Goal: Task Accomplishment & Management: Manage account settings

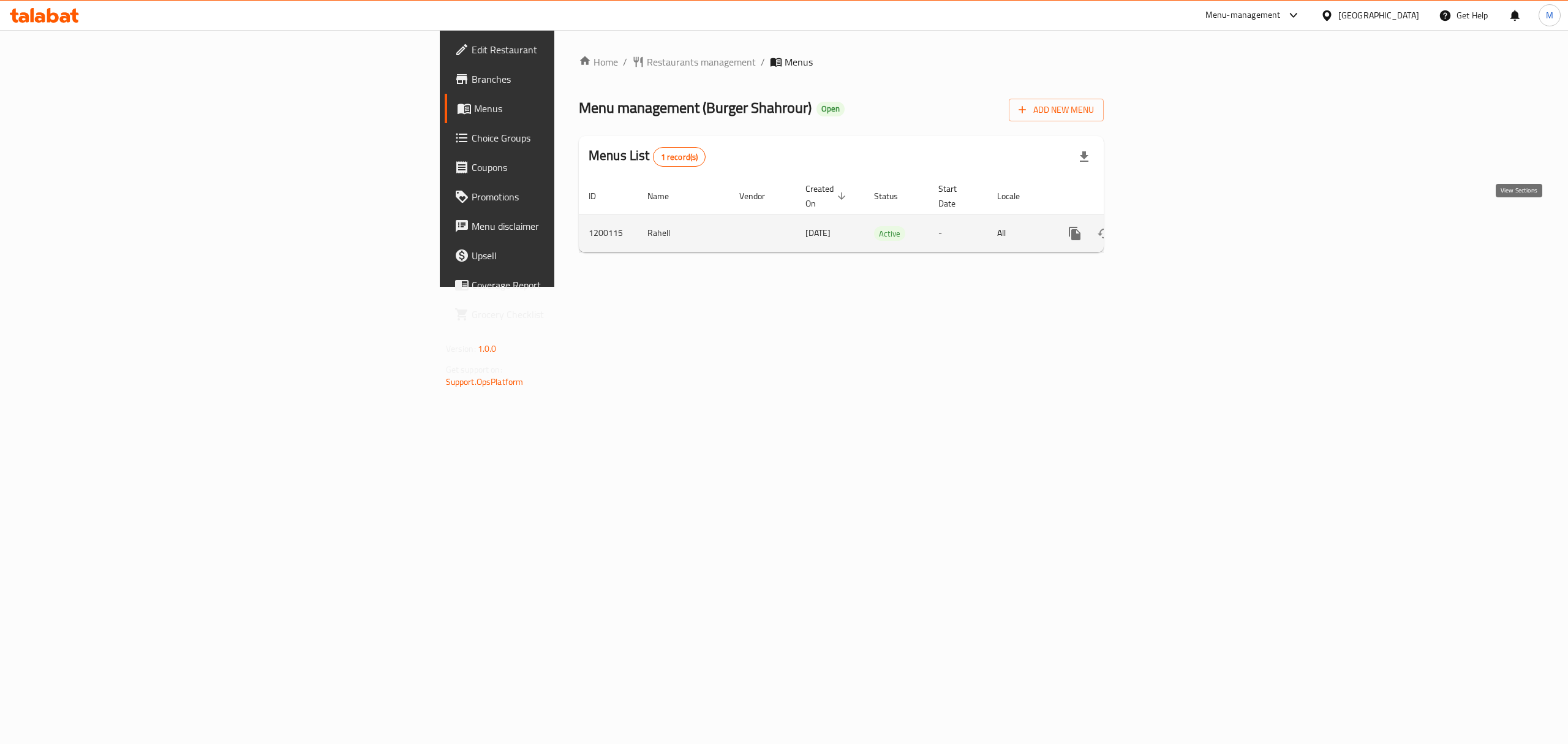
click at [1170, 226] on icon "enhanced table" at bounding box center [1163, 233] width 15 height 15
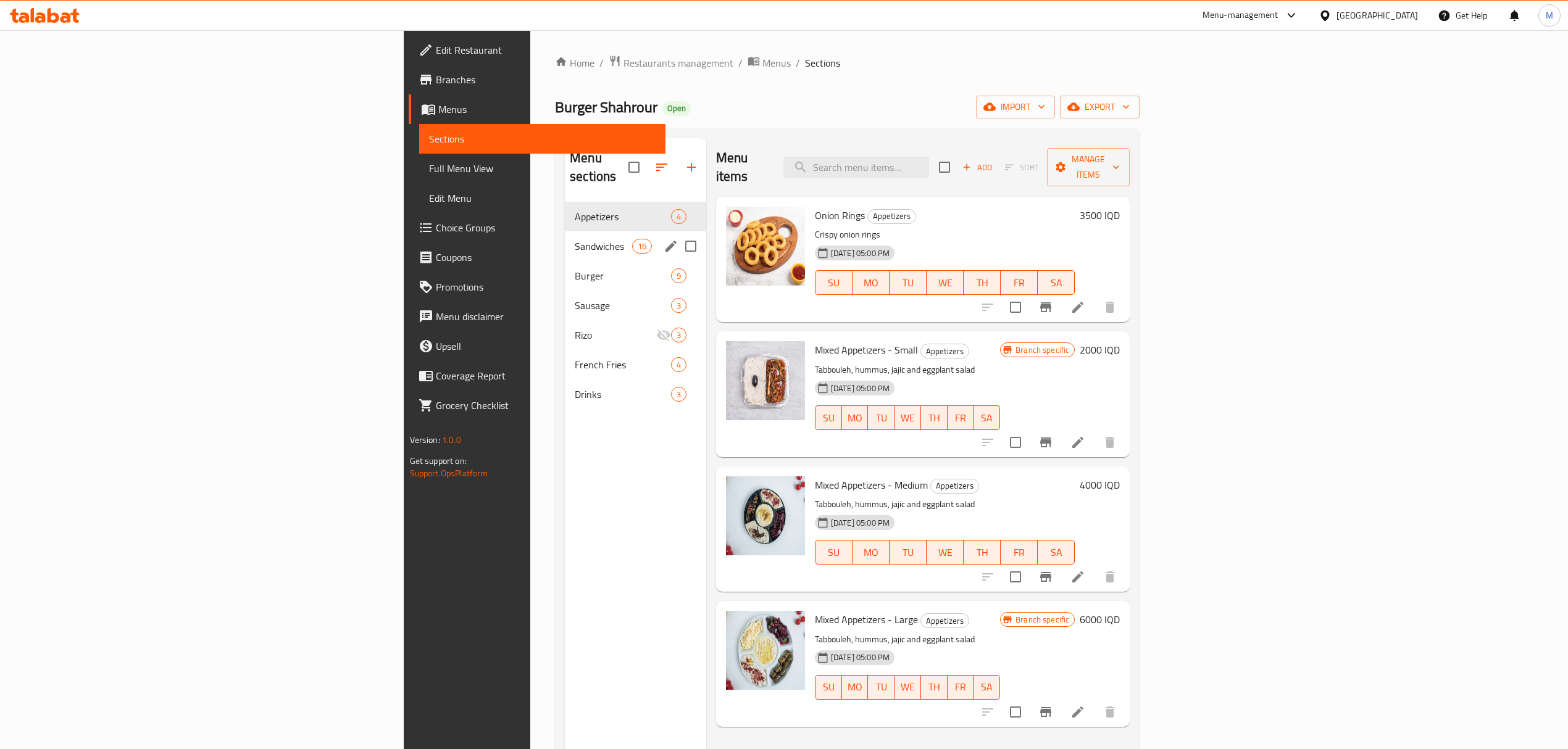
click at [564, 238] on div "Sandwiches 16" at bounding box center [635, 246] width 142 height 30
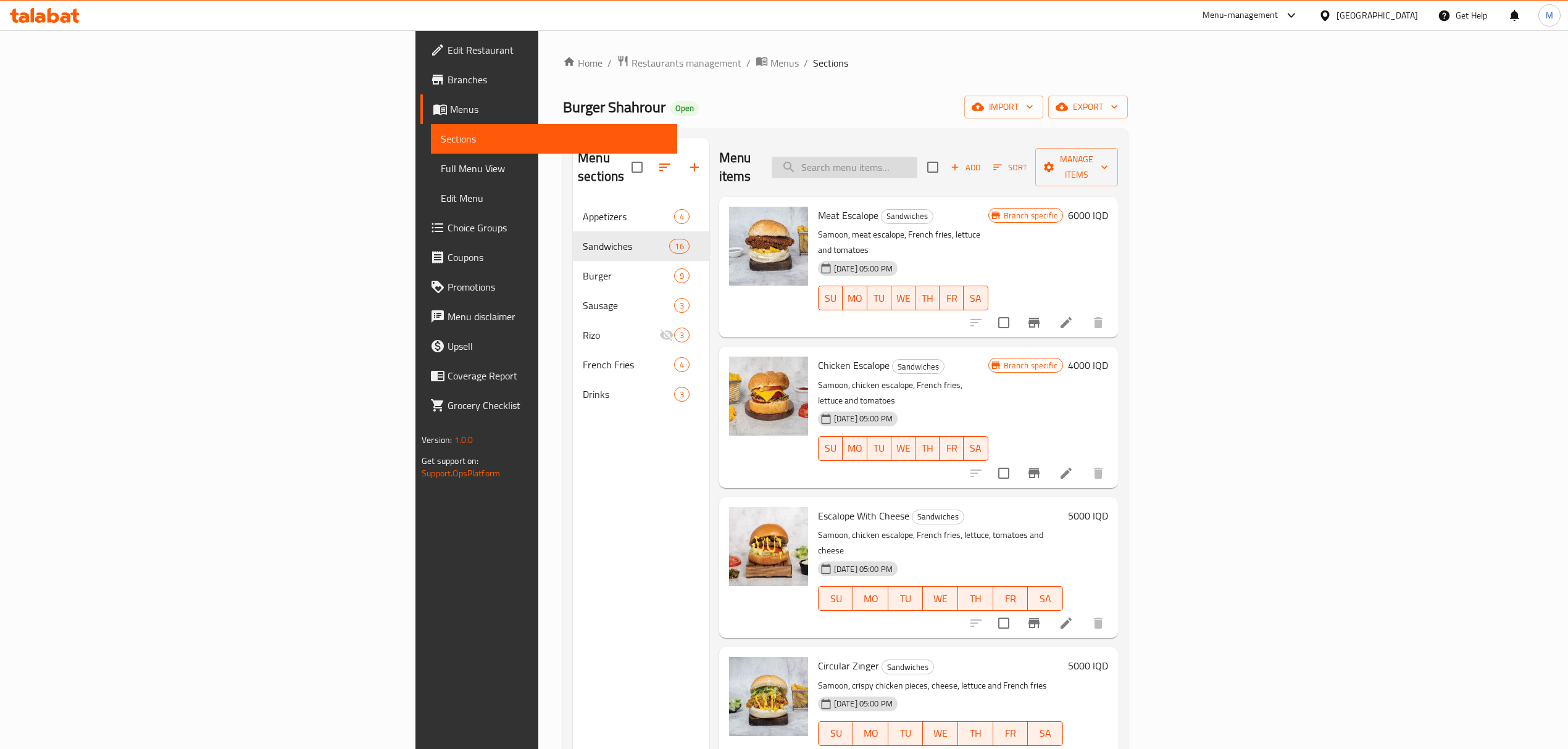
click at [918, 166] on input "search" at bounding box center [844, 167] width 145 height 21
type input "ي"
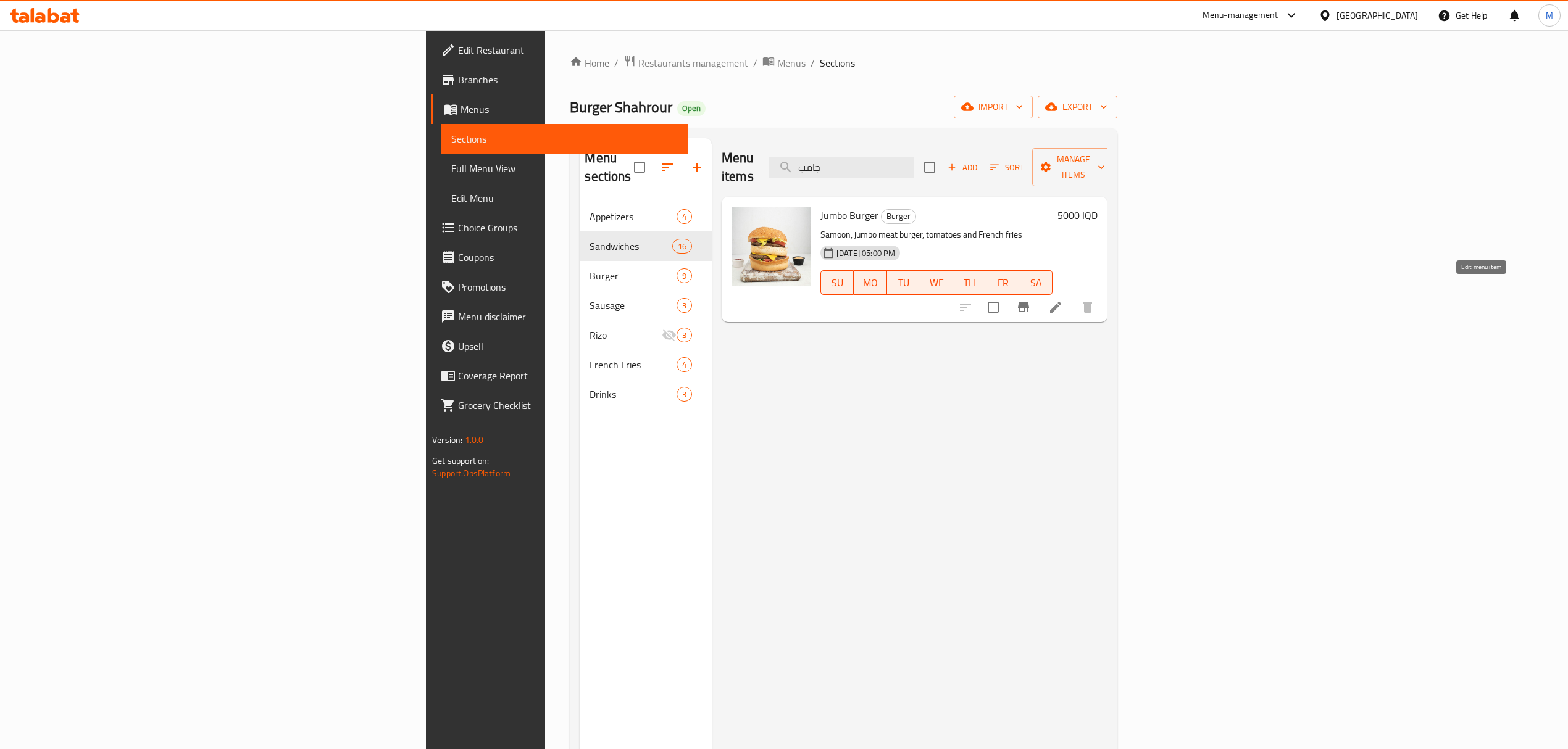
type input "جامب"
click at [1061, 302] on icon at bounding box center [1055, 307] width 11 height 11
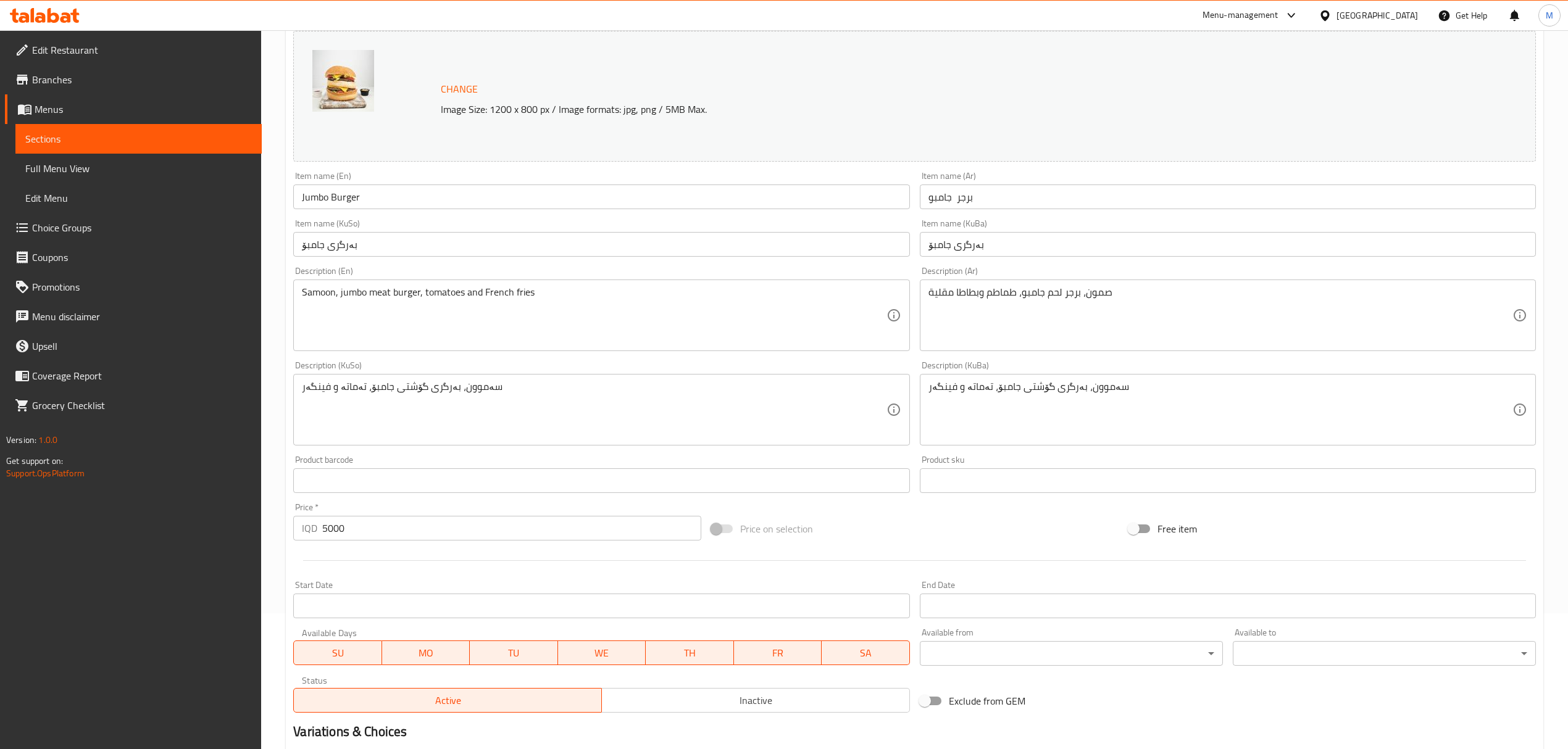
scroll to position [281, 0]
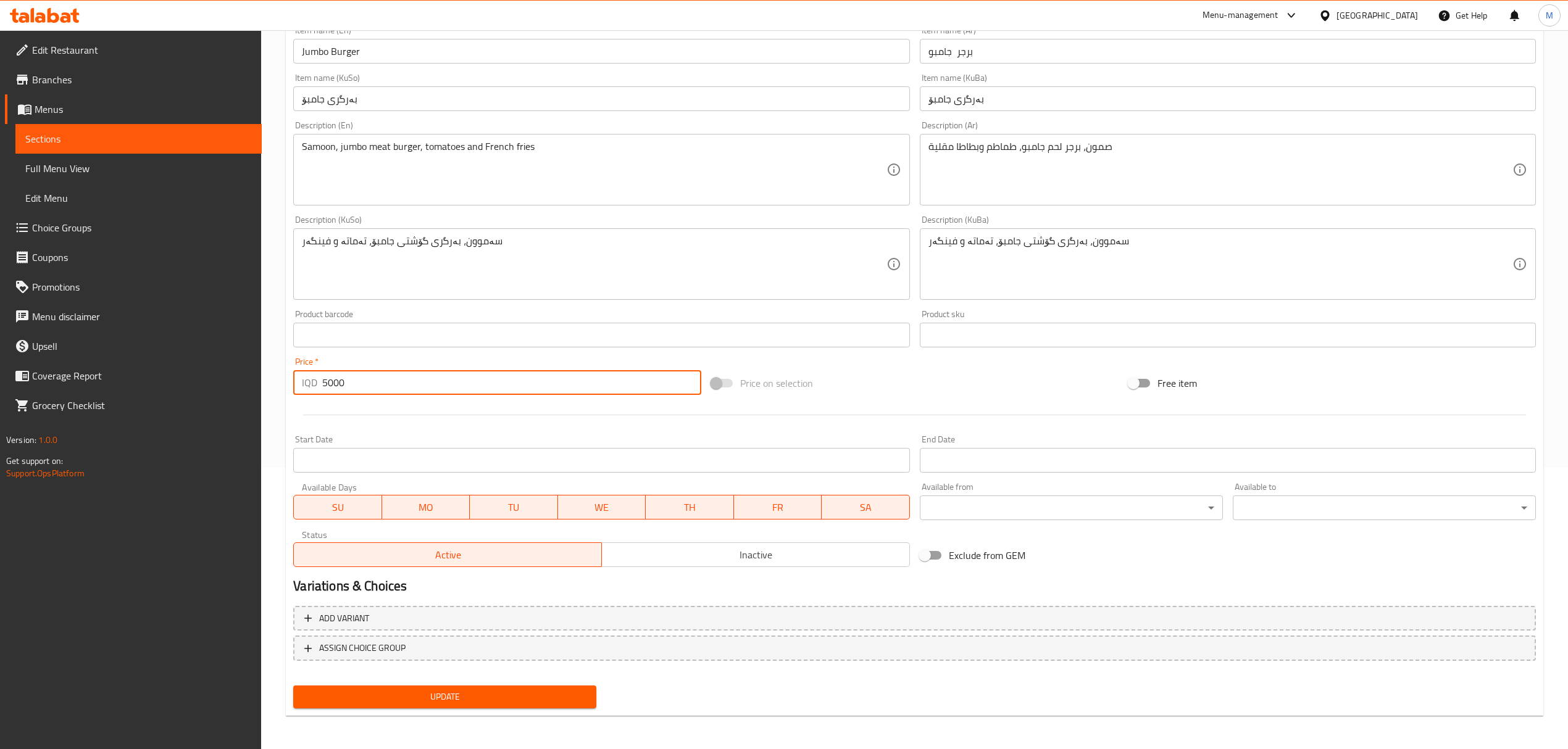
drag, startPoint x: 327, startPoint y: 381, endPoint x: 290, endPoint y: 381, distance: 37.0
click at [290, 381] on div "Price   * IQD 5000 Price *" at bounding box center [497, 376] width 417 height 48
type input "6000"
click at [472, 699] on span "Update" at bounding box center [445, 697] width 283 height 16
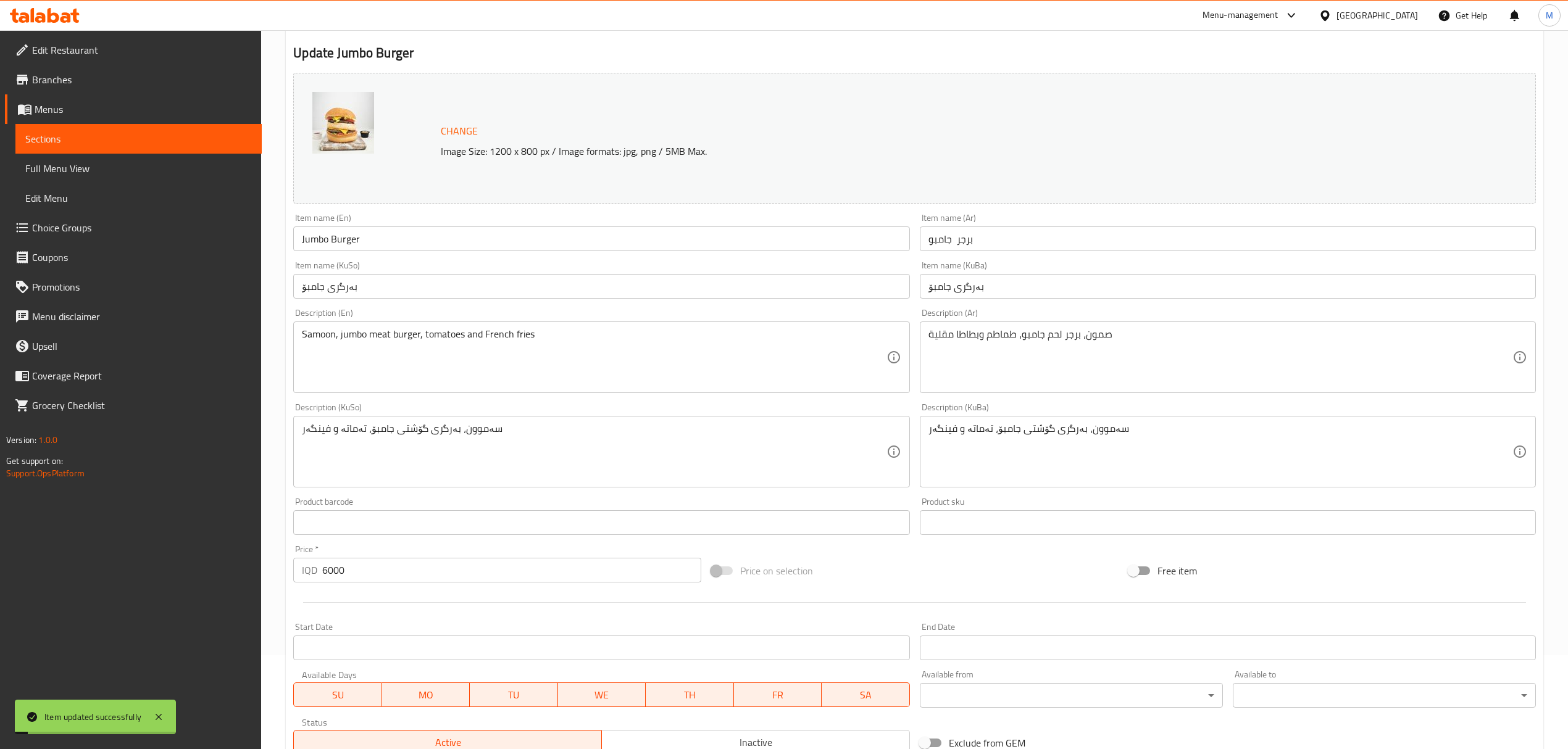
scroll to position [0, 0]
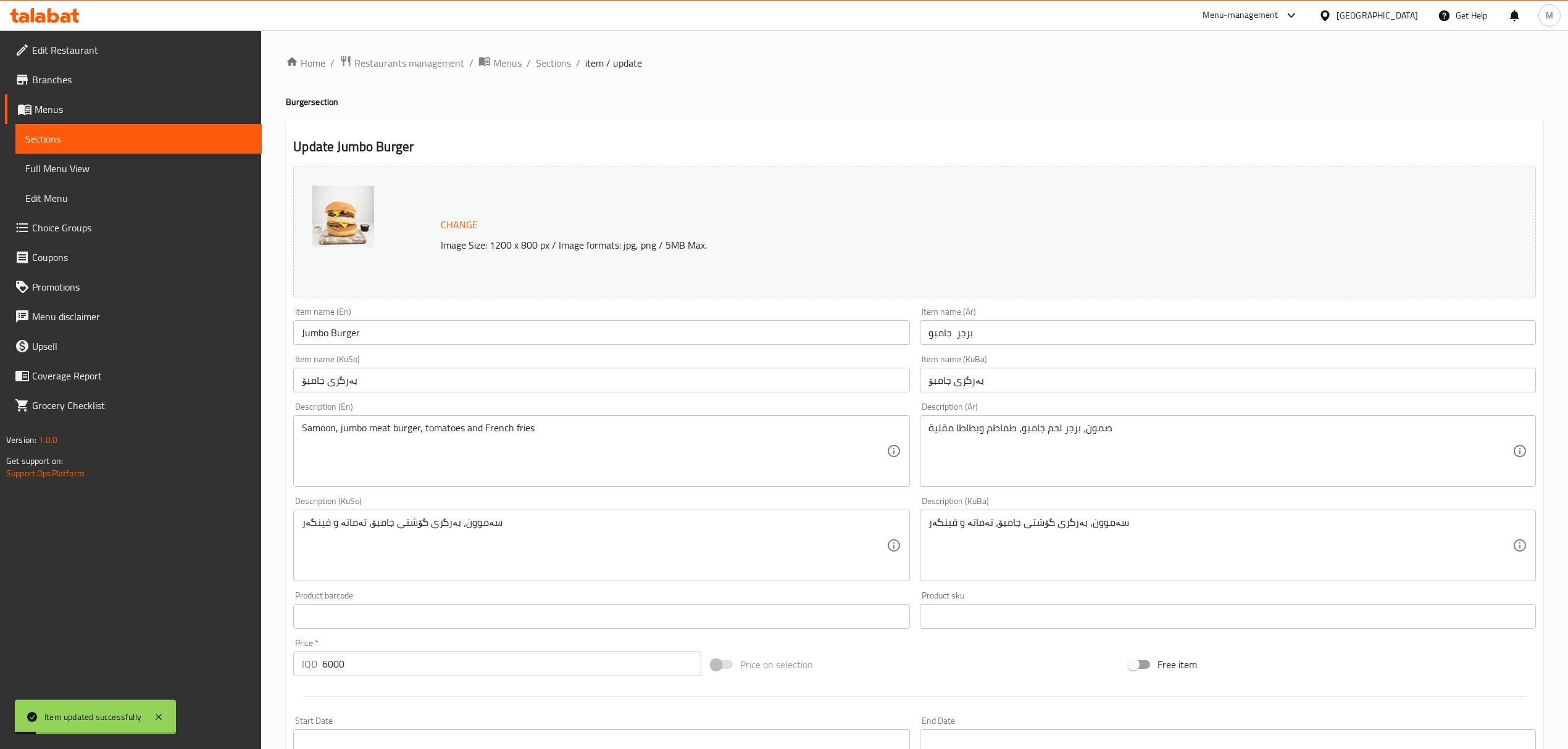
drag, startPoint x: 546, startPoint y: 59, endPoint x: 577, endPoint y: 73, distance: 34.0
click at [546, 59] on span "Sections" at bounding box center [553, 63] width 35 height 15
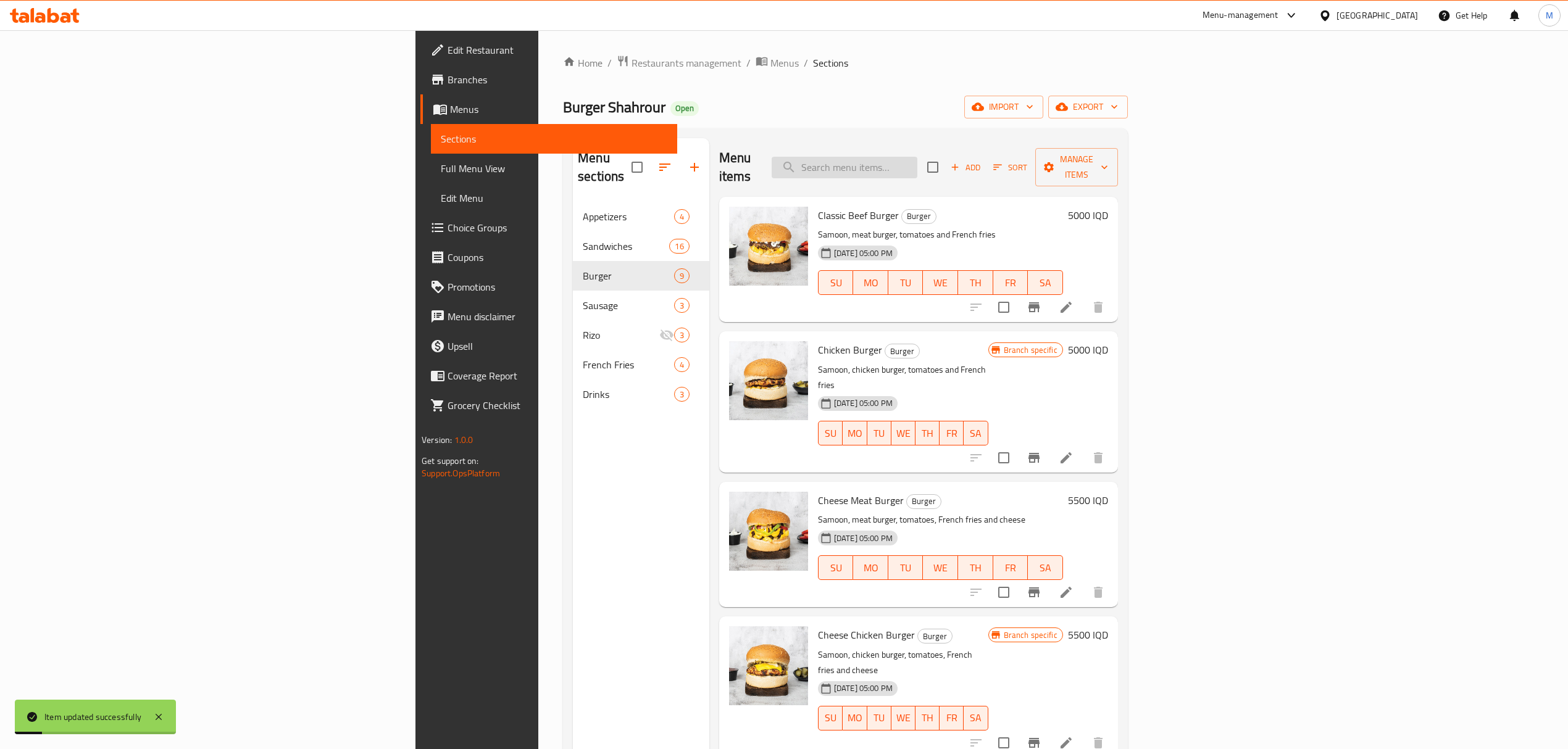
click at [918, 156] on input "search" at bounding box center [844, 167] width 145 height 21
type input "d"
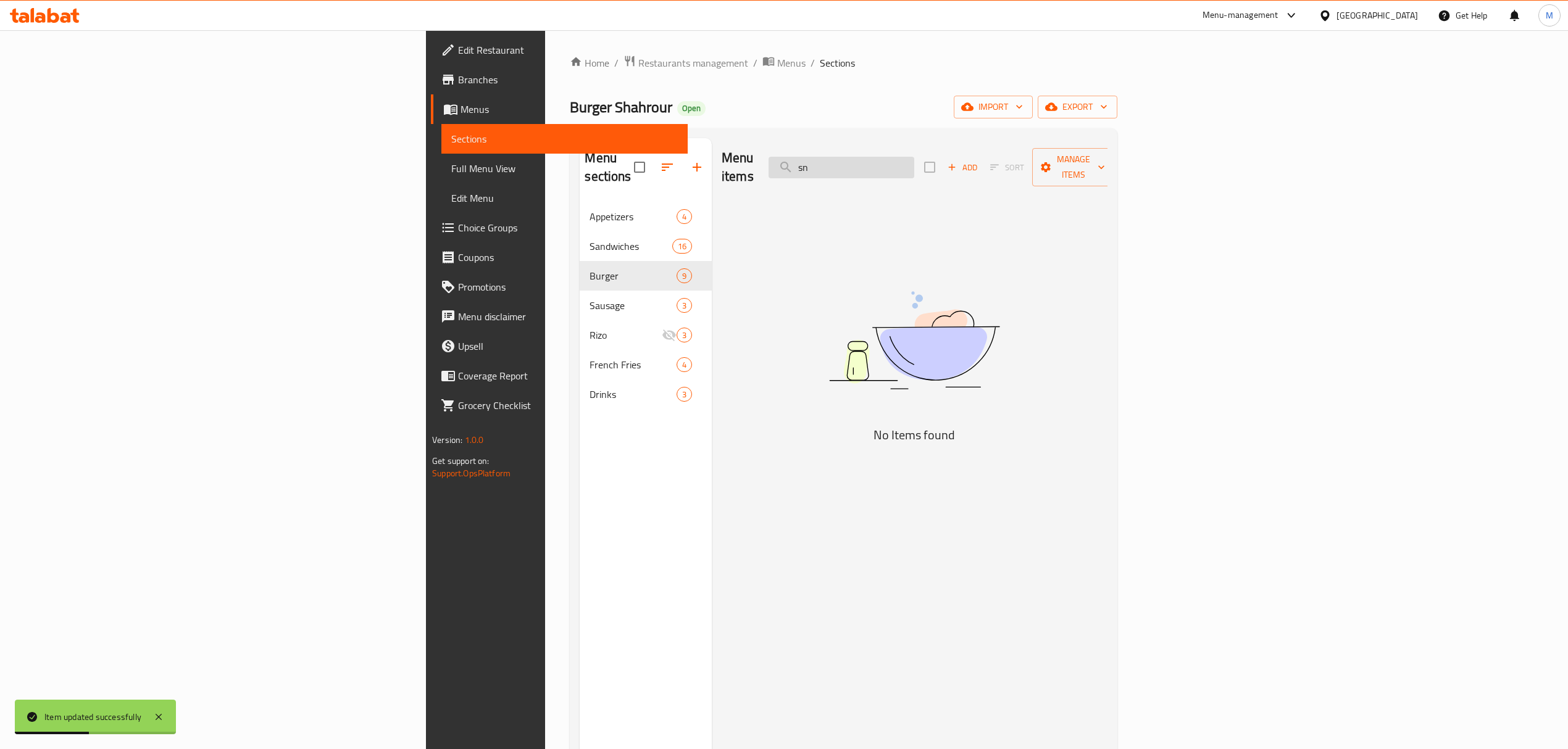
type input "s"
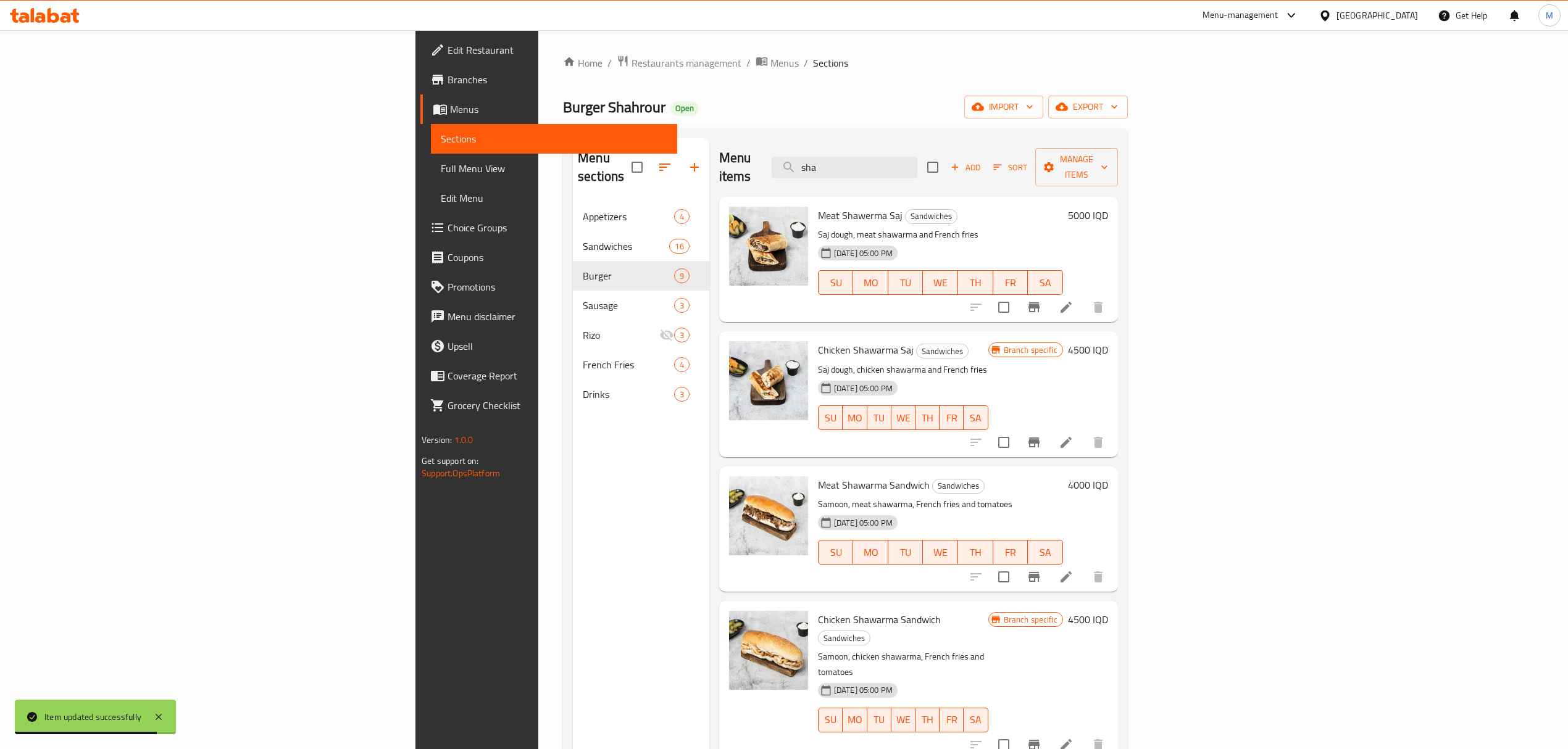
scroll to position [164, 0]
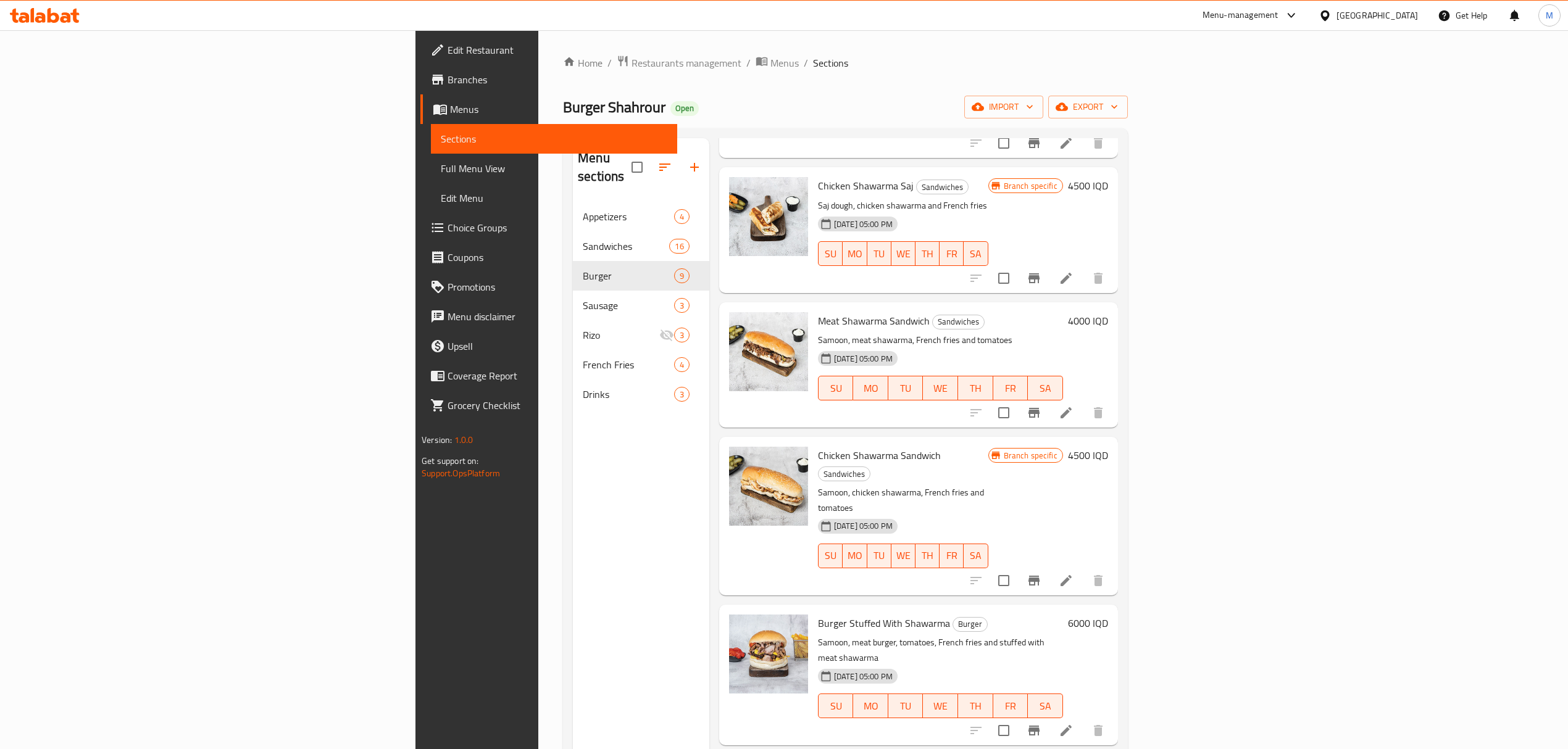
type input "sha"
click at [1083, 401] on li at bounding box center [1066, 412] width 34 height 22
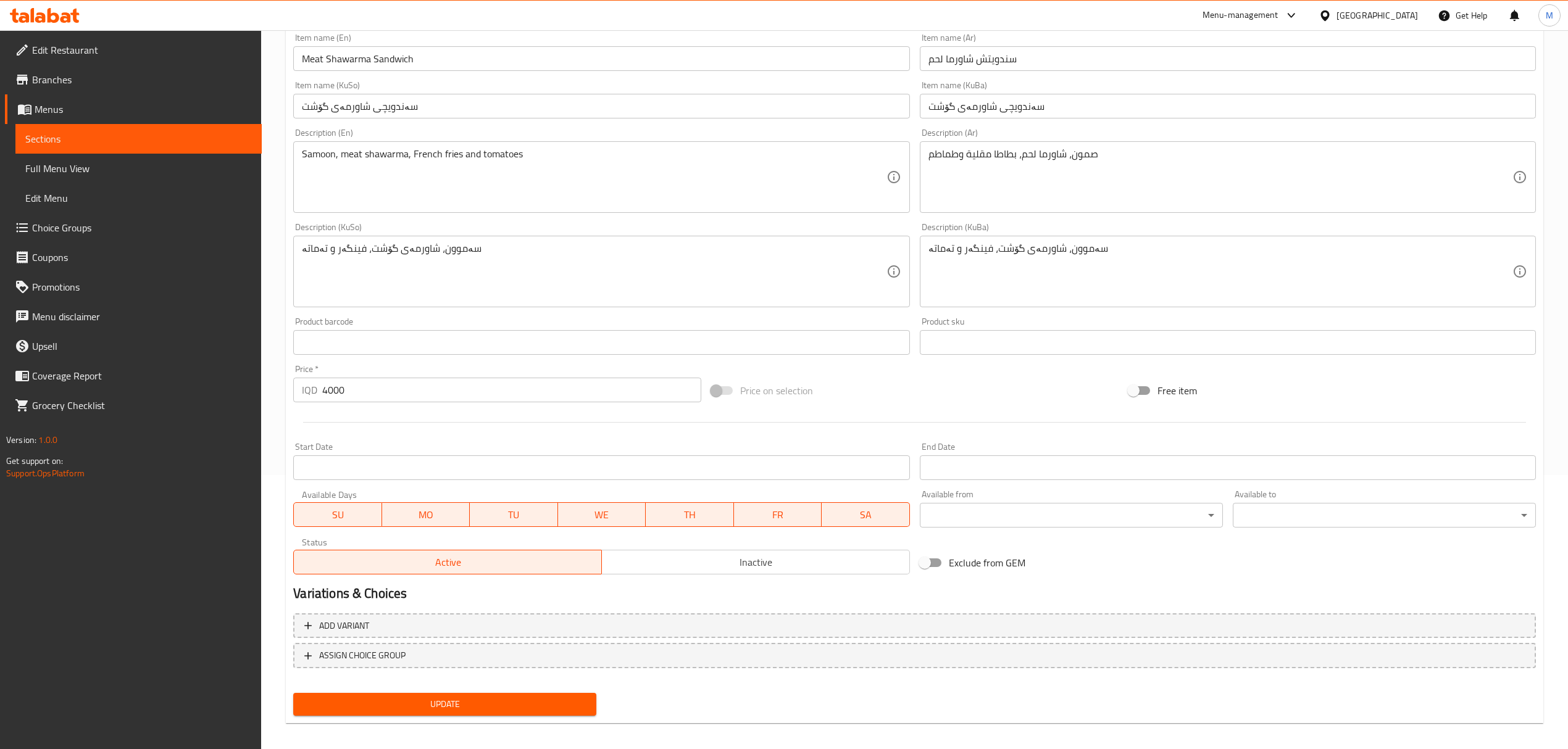
scroll to position [281, 0]
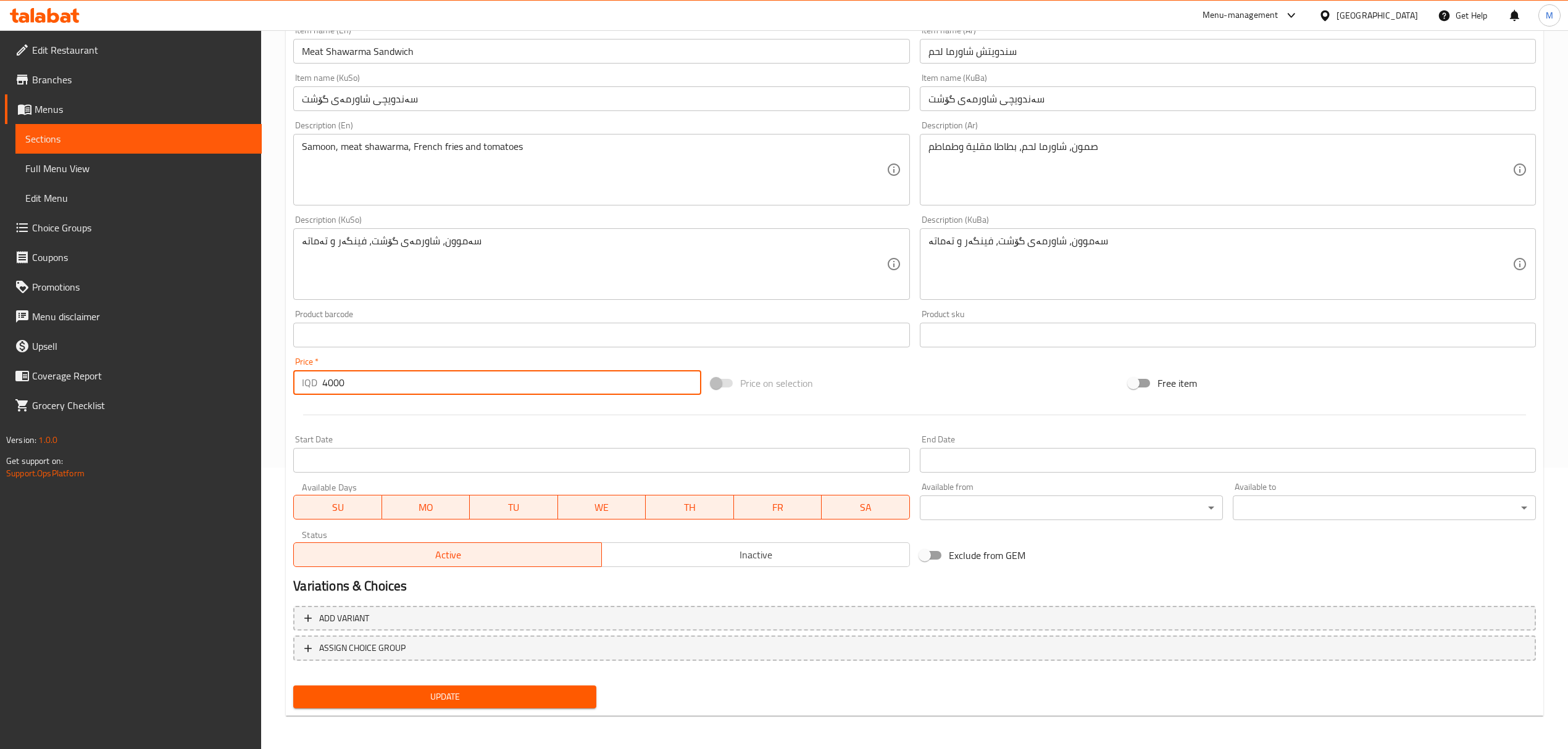
drag, startPoint x: 327, startPoint y: 386, endPoint x: 184, endPoint y: 405, distance: 144.3
click at [184, 406] on div "Edit Restaurant Branches Menus Sections Full Menu View Edit Menu Choice Groups …" at bounding box center [784, 249] width 1568 height 1001
type input "5000"
click at [455, 691] on span "Update" at bounding box center [445, 697] width 283 height 16
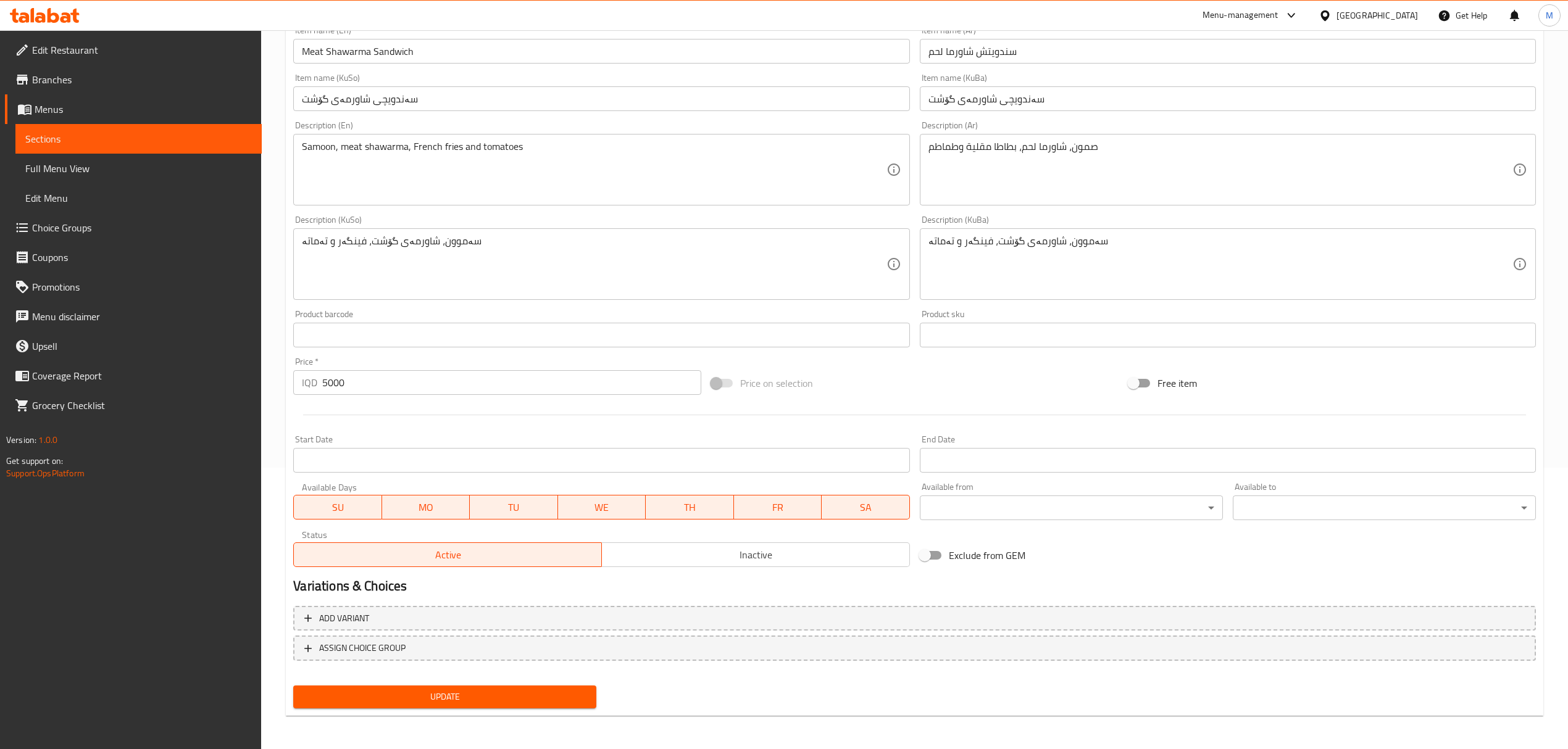
scroll to position [0, 0]
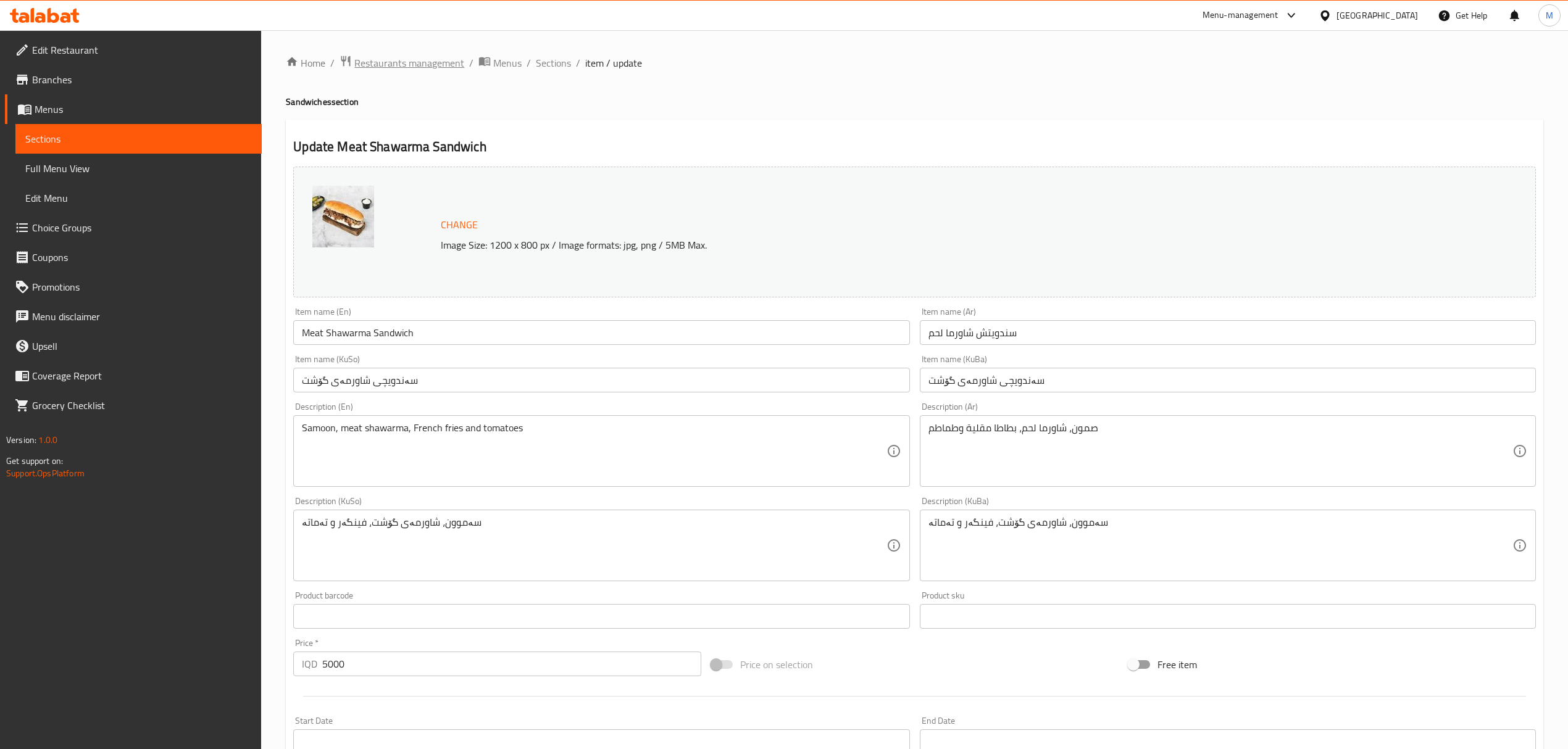
click at [398, 58] on span "Restaurants management" at bounding box center [409, 63] width 110 height 15
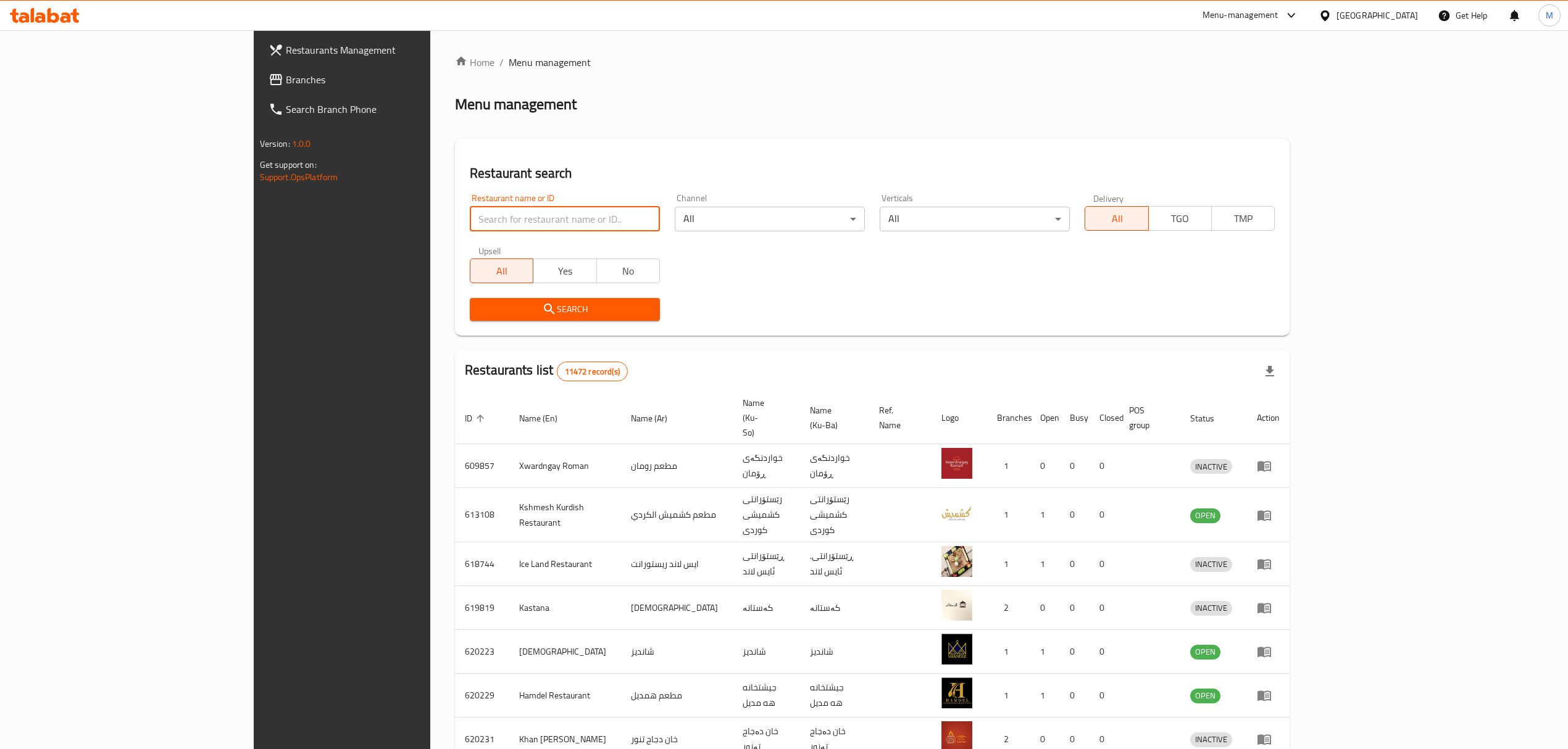
click at [511, 224] on input "search" at bounding box center [564, 219] width 190 height 25
type input "ي"
type input "[PERSON_NAME]"
click button "Search" at bounding box center [564, 309] width 190 height 23
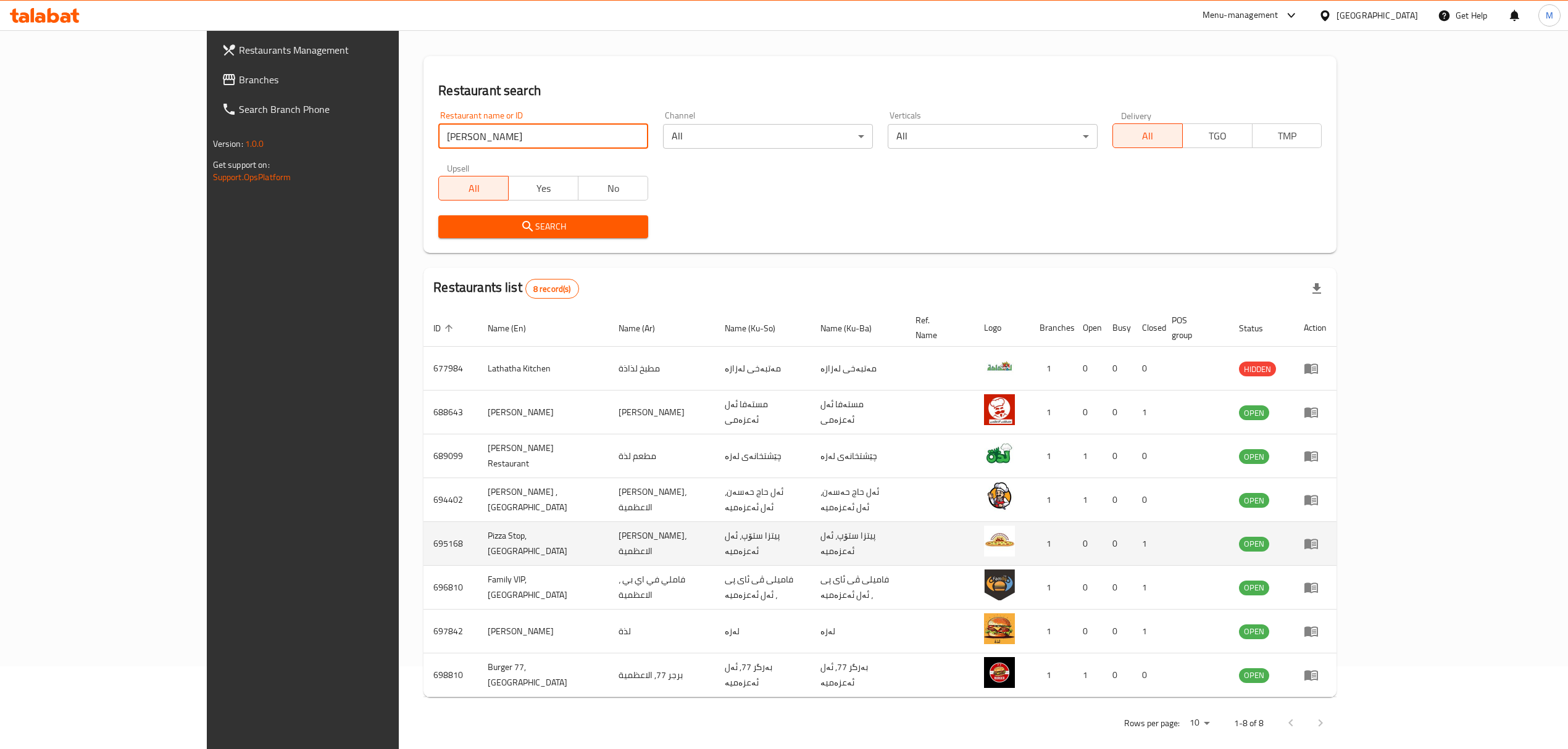
scroll to position [84, 0]
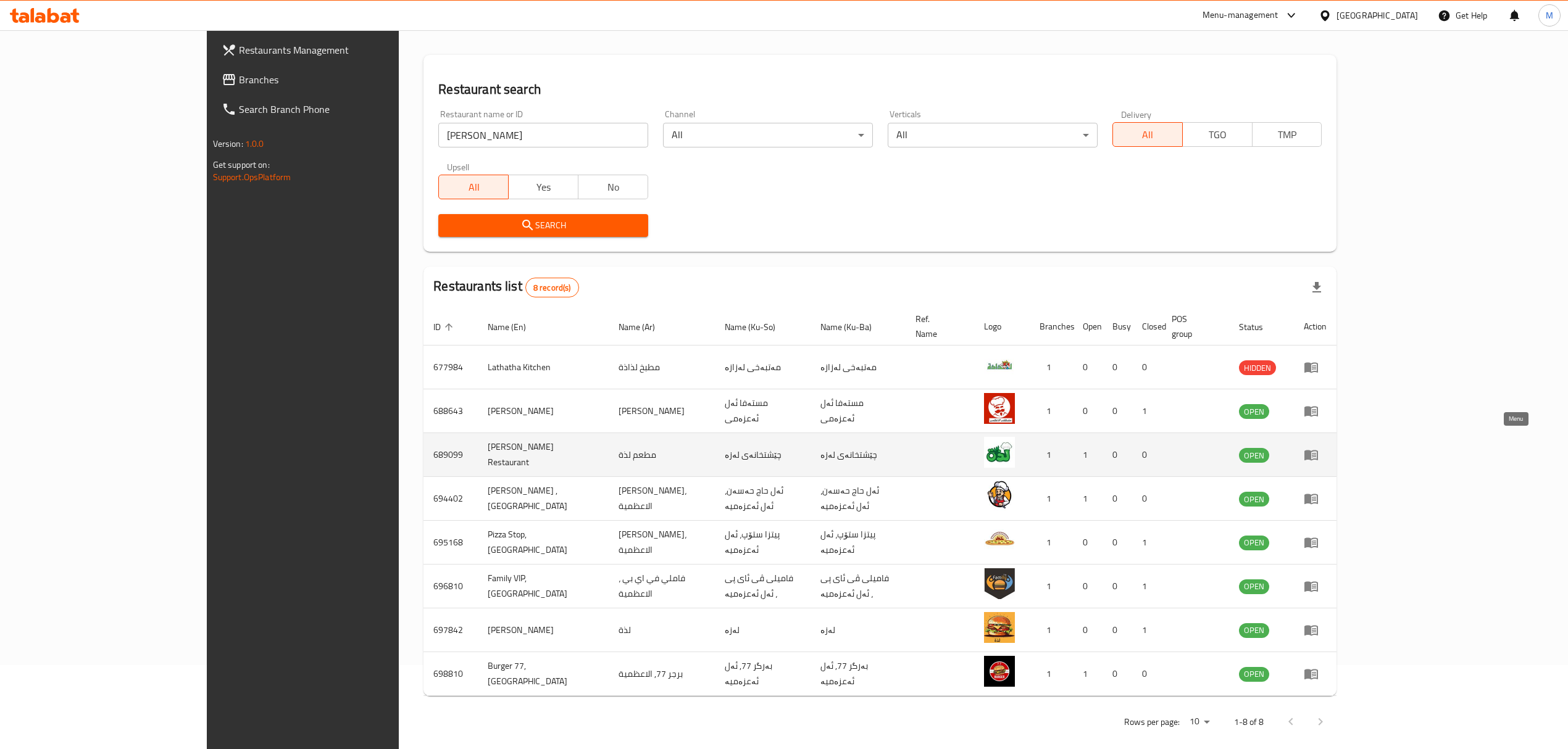
click at [1318, 447] on icon "enhanced table" at bounding box center [1311, 454] width 15 height 15
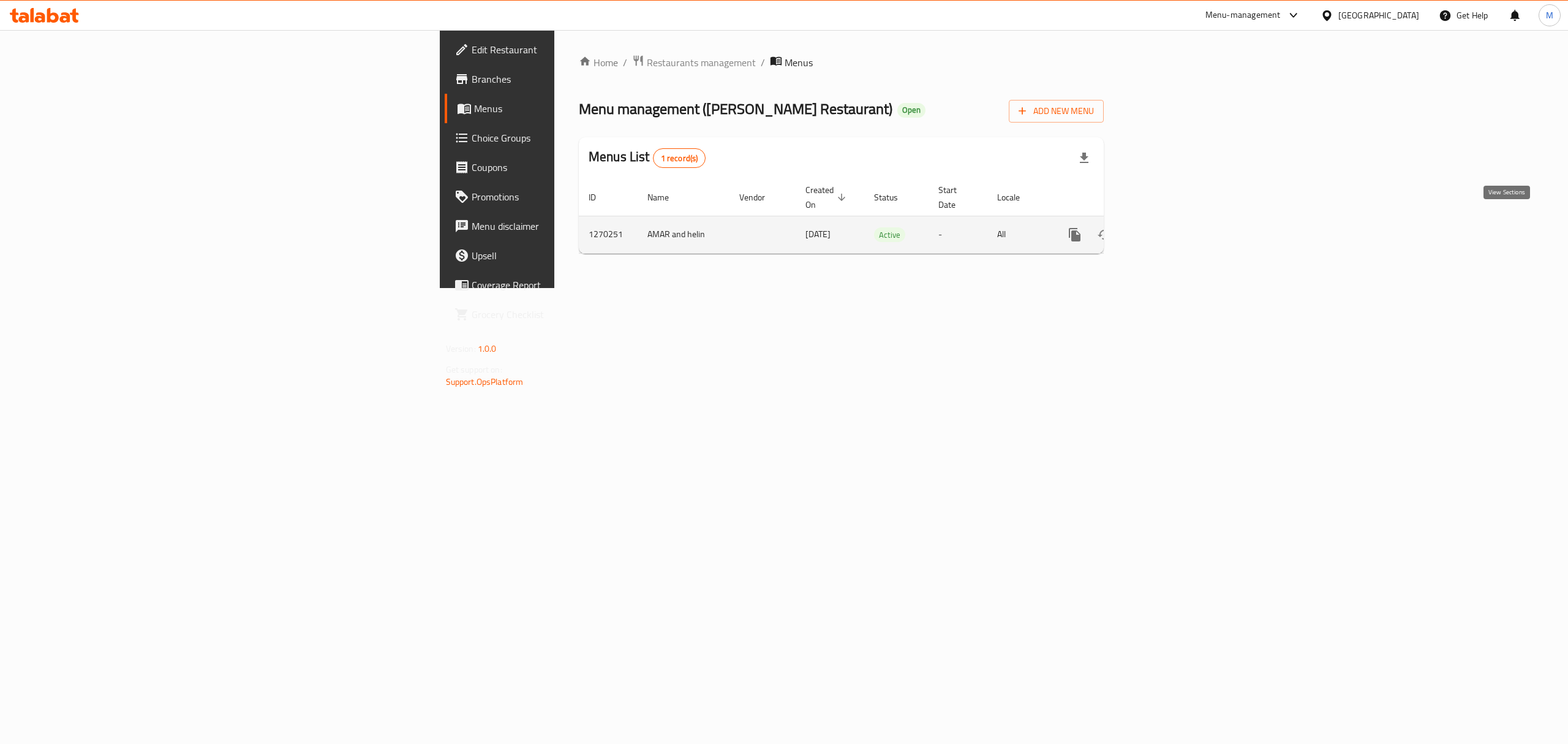
click at [1170, 228] on icon "enhanced table" at bounding box center [1163, 234] width 15 height 15
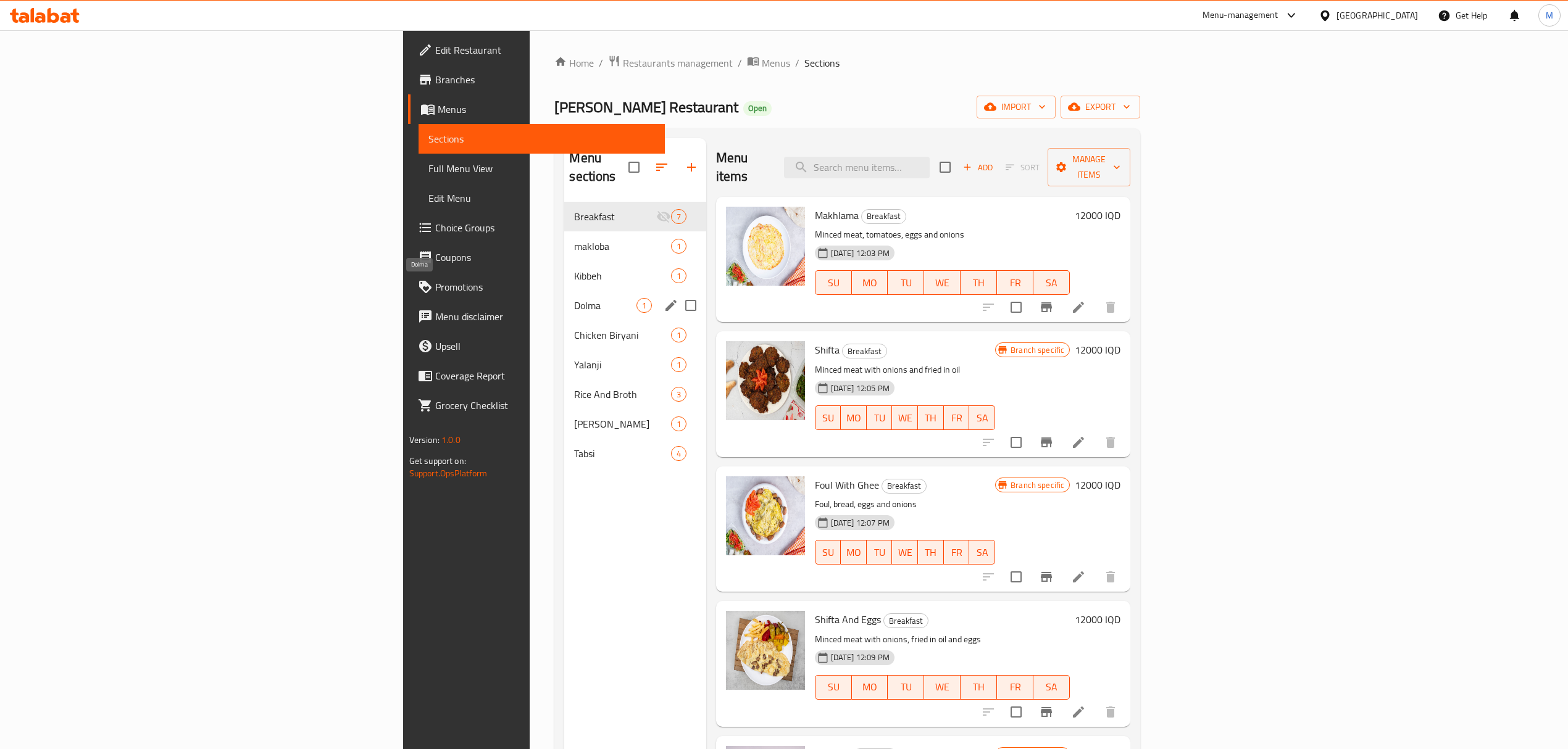
click at [574, 298] on span "Dolma" at bounding box center [605, 305] width 61 height 15
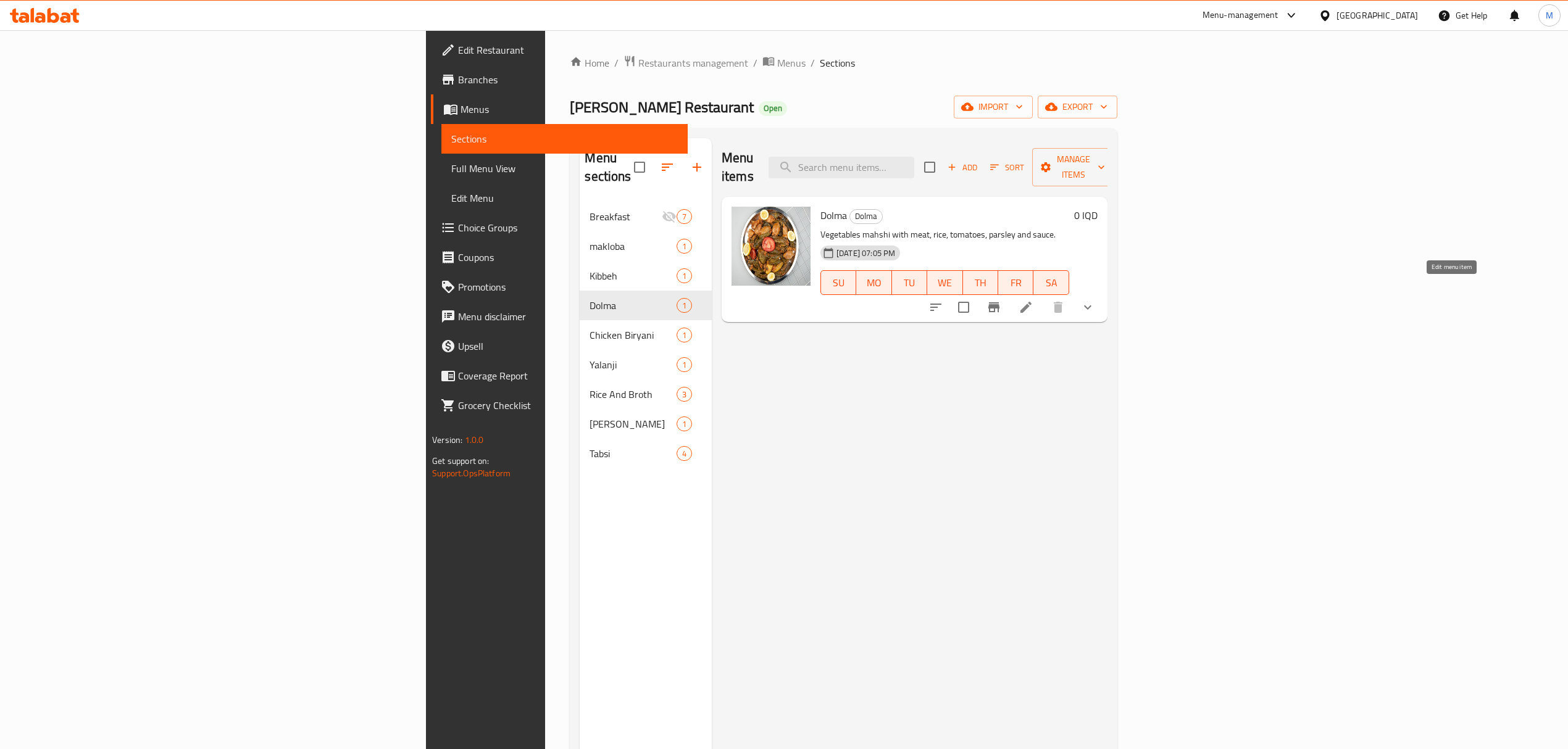
click at [1031, 302] on icon at bounding box center [1026, 307] width 11 height 11
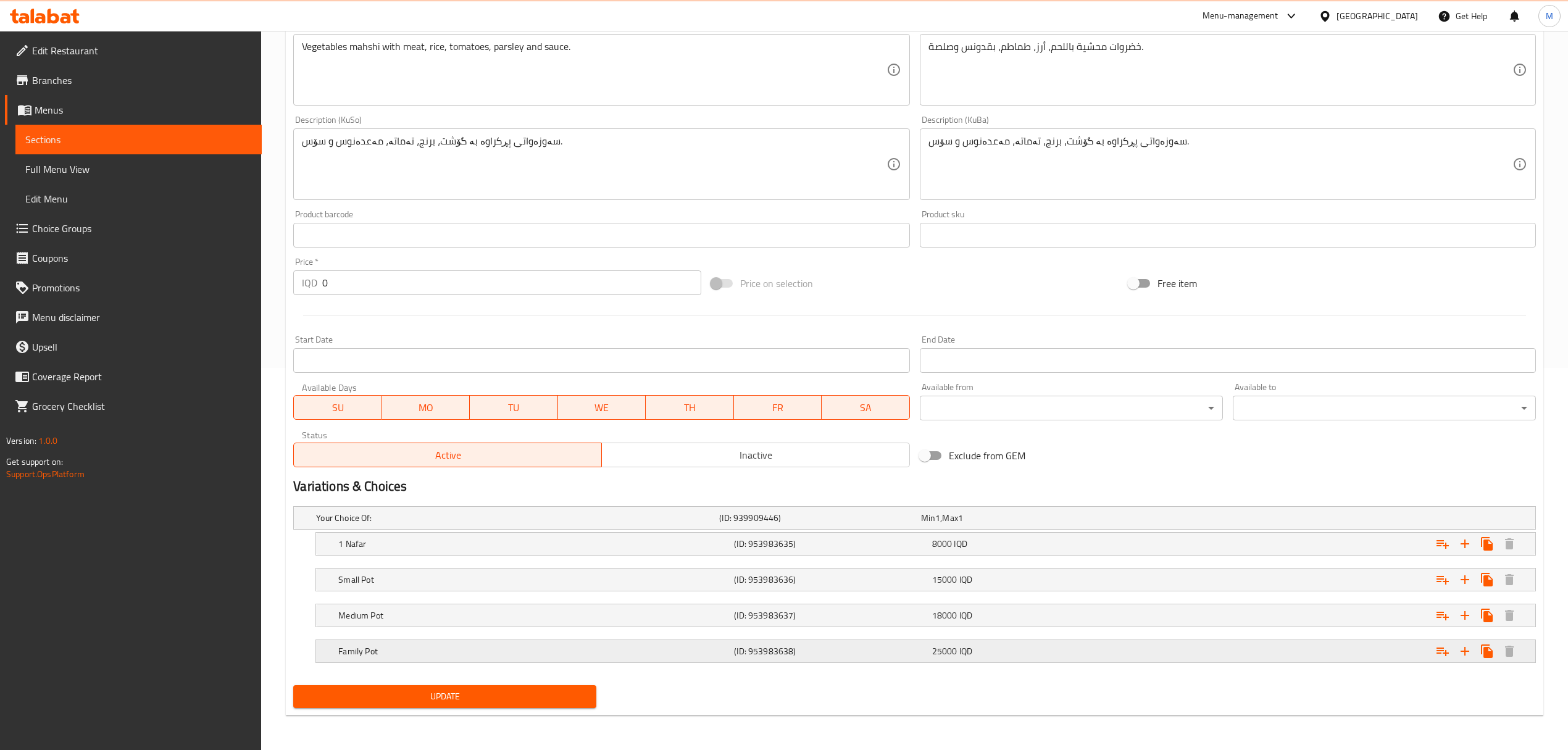
scroll to position [380, 0]
